Goal: Transaction & Acquisition: Download file/media

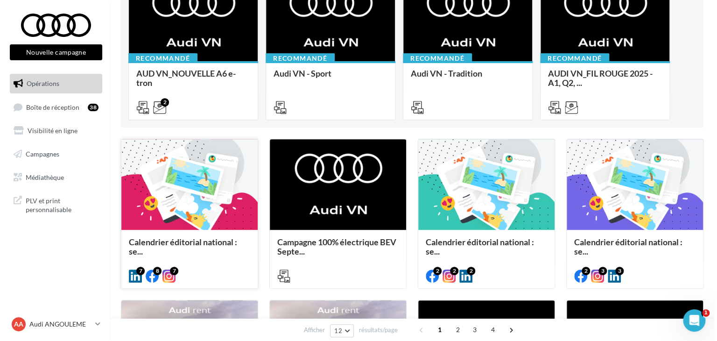
scroll to position [187, 0]
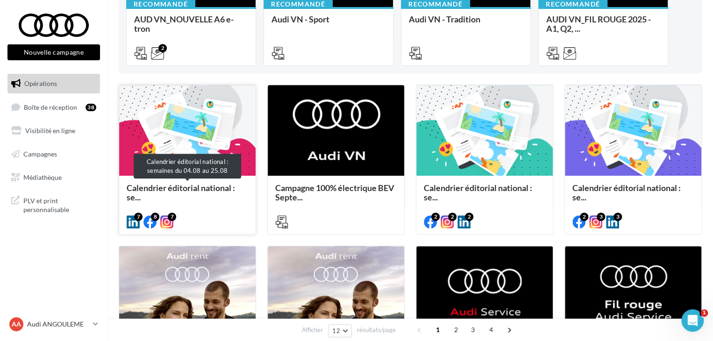
click at [171, 189] on span "Calendrier éditorial national : se..." at bounding box center [181, 193] width 108 height 20
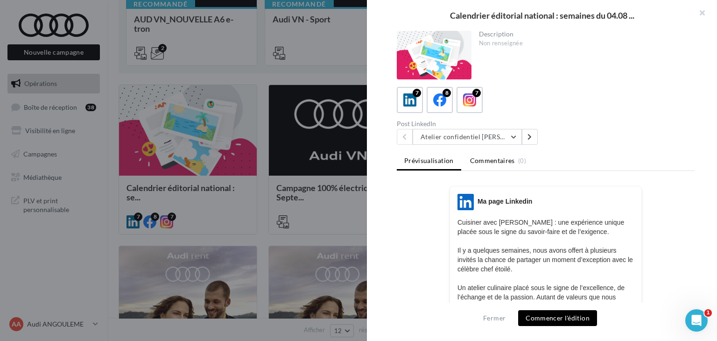
click at [503, 163] on span "Commentaires" at bounding box center [492, 160] width 45 height 9
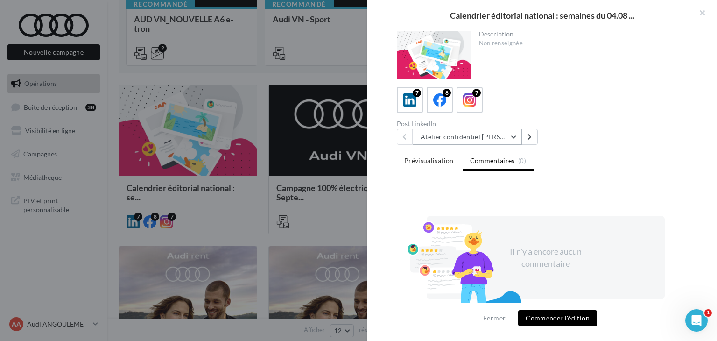
click at [479, 137] on button "Atelier confidentiel Thierry Marx" at bounding box center [467, 137] width 109 height 16
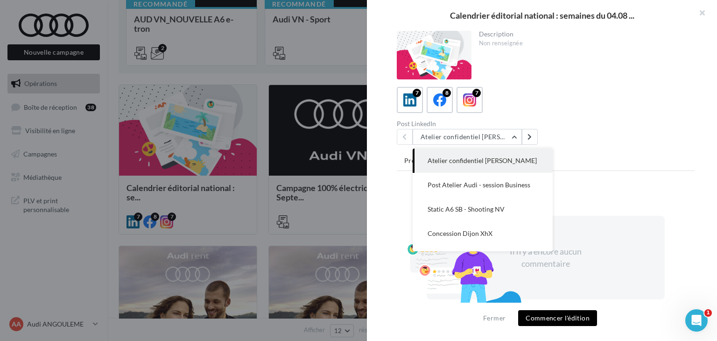
click at [634, 92] on div "7 8 7" at bounding box center [546, 100] width 298 height 26
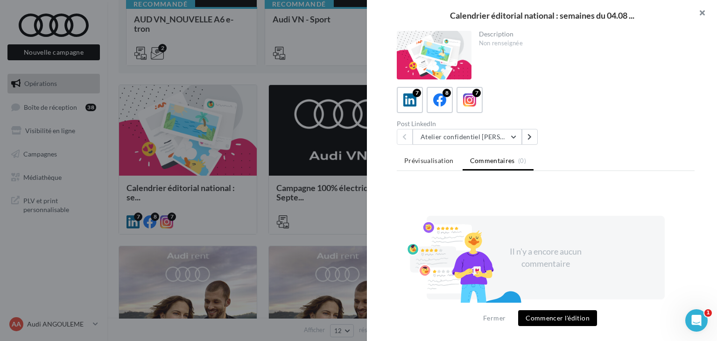
click at [700, 10] on button "button" at bounding box center [698, 14] width 37 height 28
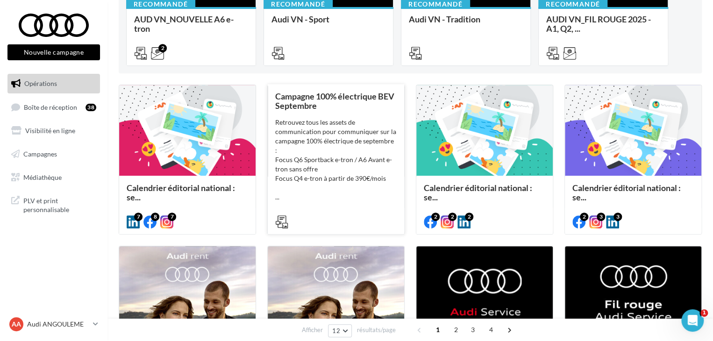
click at [316, 119] on div "Retrouvez tous les assets de communication pour communiquer sur la campagne 100…" at bounding box center [335, 160] width 121 height 84
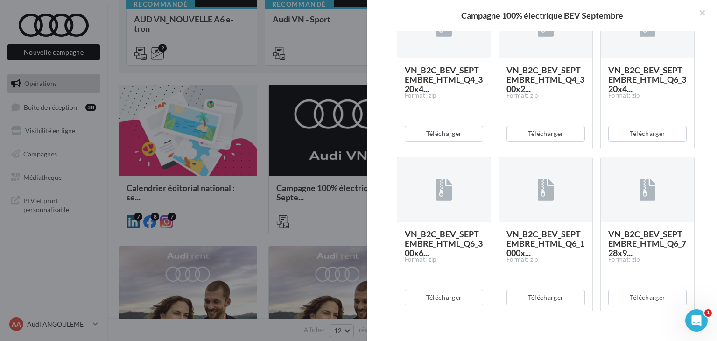
scroll to position [1775, 0]
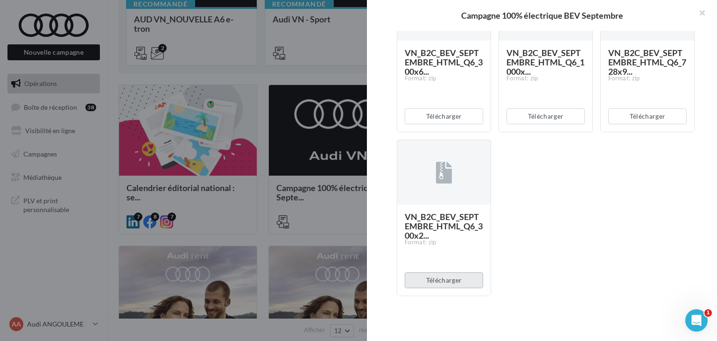
click at [454, 279] on button "Télécharger" at bounding box center [444, 280] width 78 height 16
click at [708, 12] on button "button" at bounding box center [698, 14] width 37 height 28
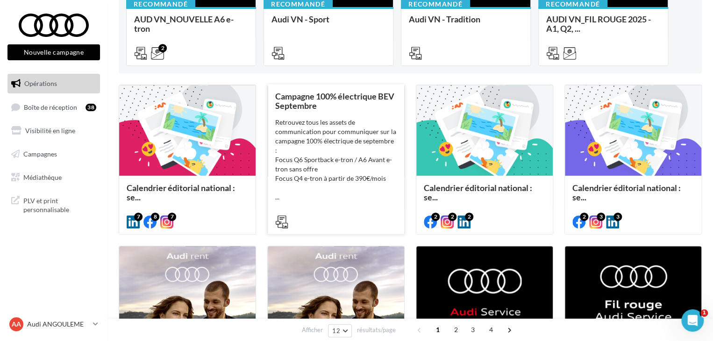
click at [316, 126] on div "Retrouvez tous les assets de communication pour communiquer sur la campagne 100…" at bounding box center [335, 160] width 121 height 84
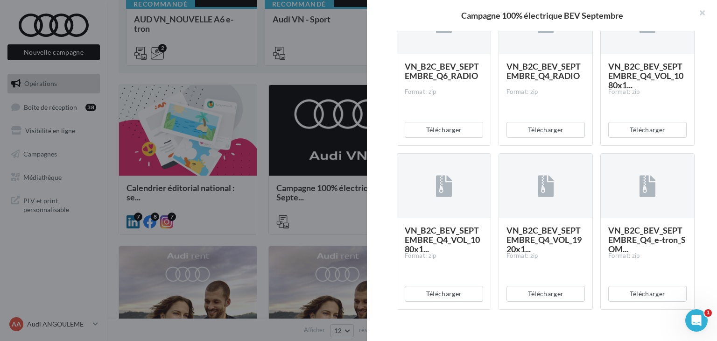
scroll to position [467, 0]
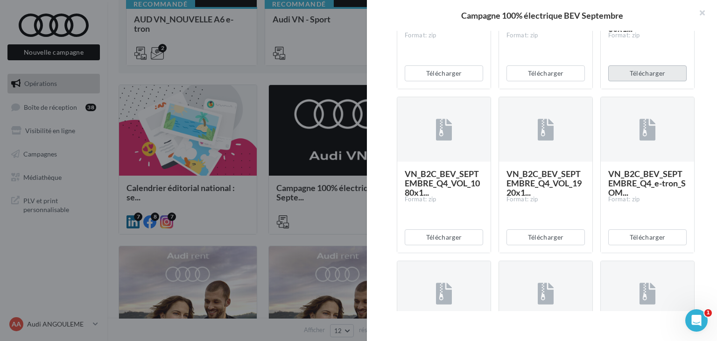
click at [645, 81] on button "Télécharger" at bounding box center [648, 73] width 78 height 16
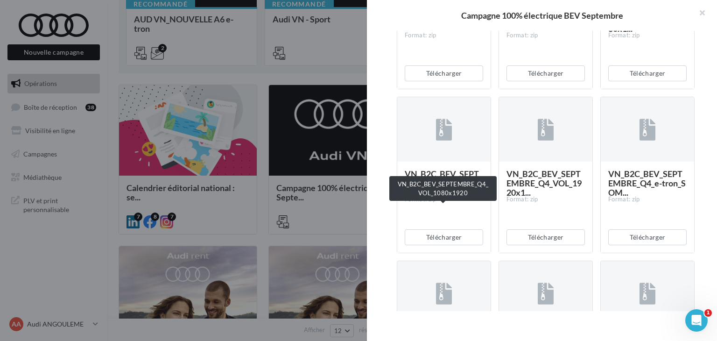
click at [458, 198] on span "VN_B2C_BEV_SEPTEMBRE_Q4_VOL_1080x1..." at bounding box center [442, 183] width 75 height 29
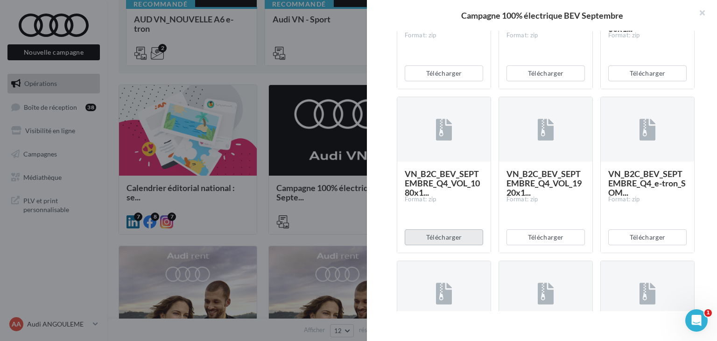
click at [453, 245] on button "Télécharger" at bounding box center [444, 237] width 78 height 16
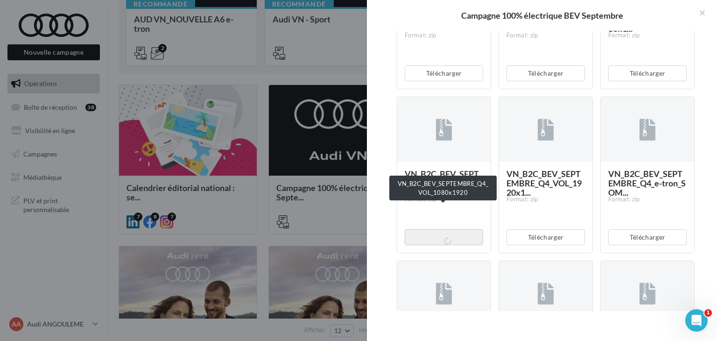
scroll to position [514, 0]
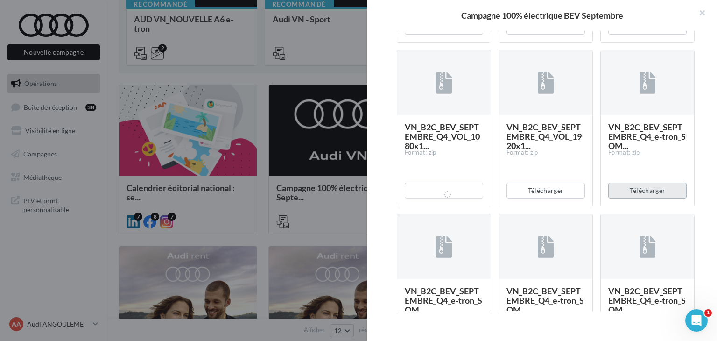
click at [638, 198] on button "Télécharger" at bounding box center [648, 191] width 78 height 16
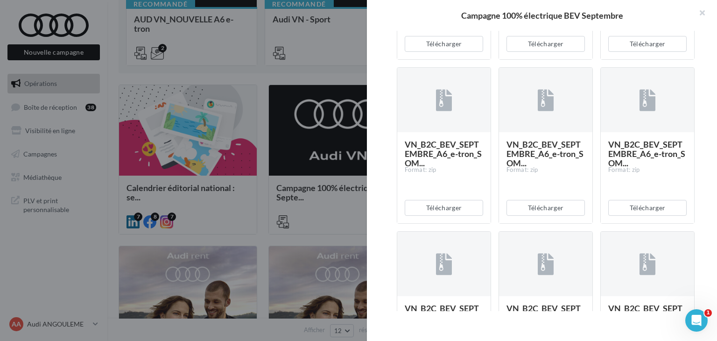
scroll to position [841, 0]
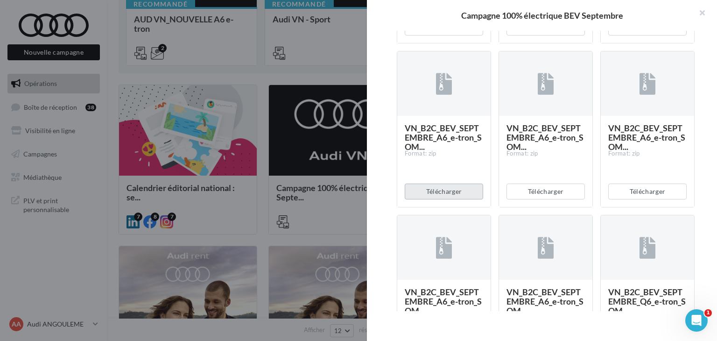
click at [455, 199] on button "Télécharger" at bounding box center [444, 192] width 78 height 16
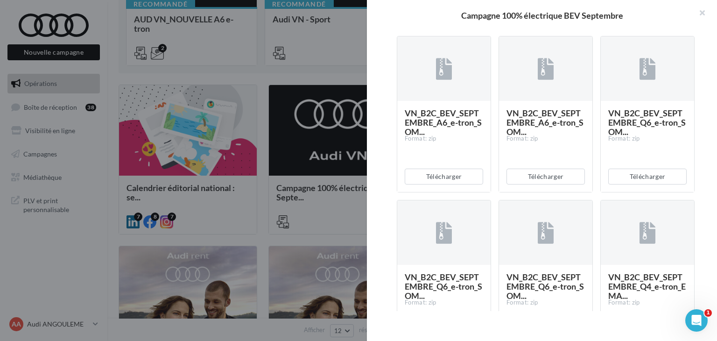
scroll to position [1028, 0]
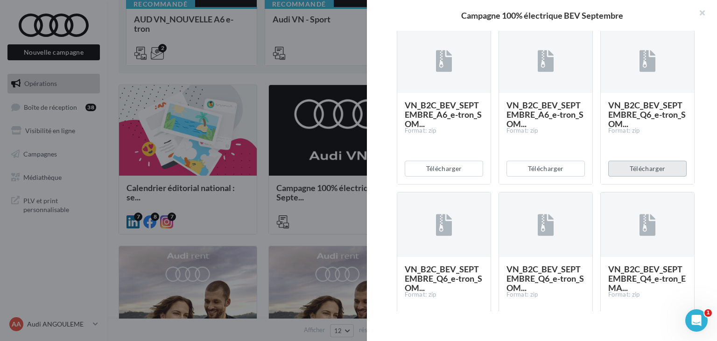
click at [636, 177] on button "Télécharger" at bounding box center [648, 169] width 78 height 16
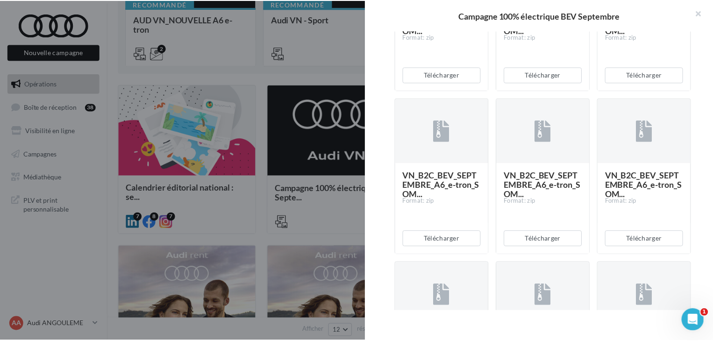
scroll to position [794, 0]
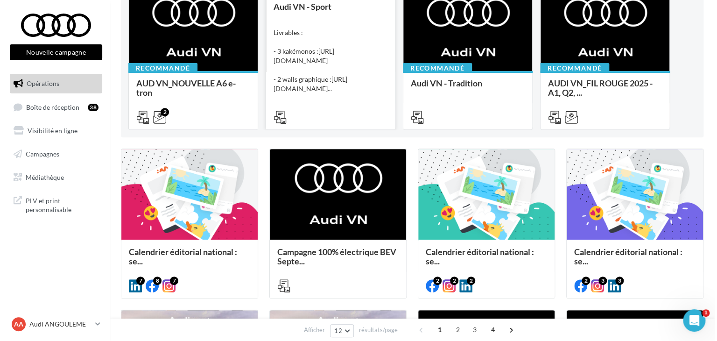
scroll to position [47, 0]
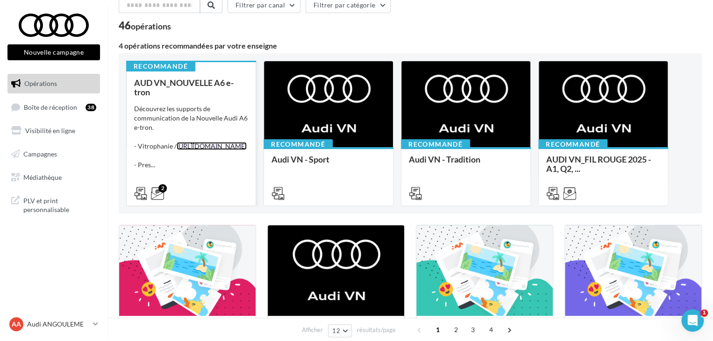
click at [192, 150] on link "[URL][DOMAIN_NAME]" at bounding box center [212, 146] width 70 height 8
